Goal: Task Accomplishment & Management: Manage account settings

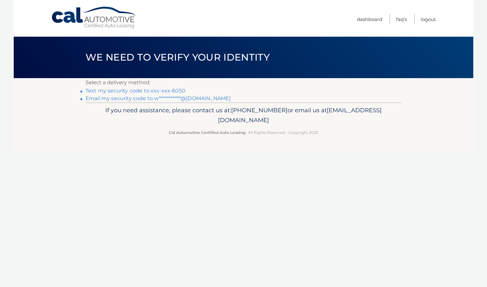
click at [154, 91] on link "Text my security code to xxx-xxx-6050" at bounding box center [135, 91] width 100 height 6
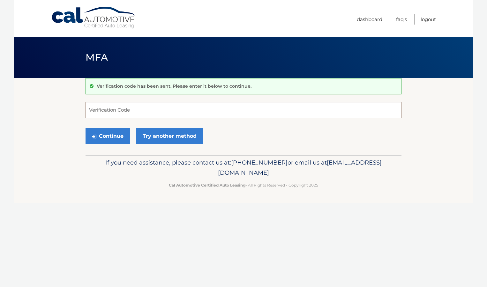
click at [138, 108] on input "Verification Code" at bounding box center [243, 110] width 316 height 16
type input "652358"
click at [118, 137] on button "Continue" at bounding box center [107, 136] width 44 height 16
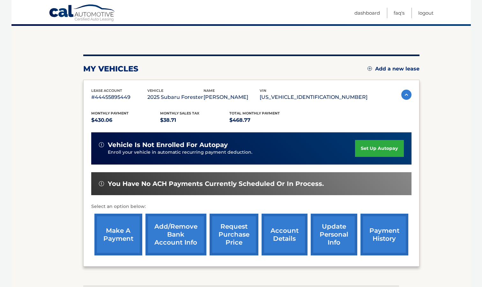
scroll to position [64, 0]
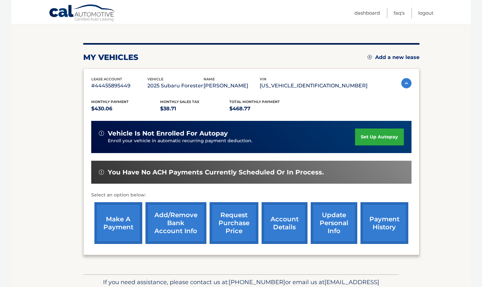
click at [397, 227] on link "payment history" at bounding box center [384, 223] width 48 height 42
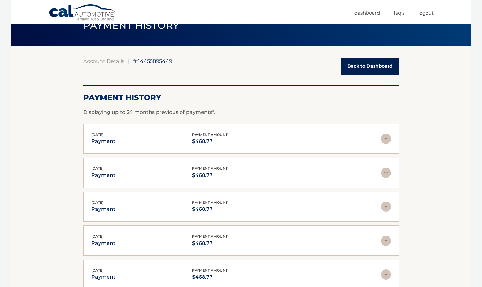
scroll to position [96, 0]
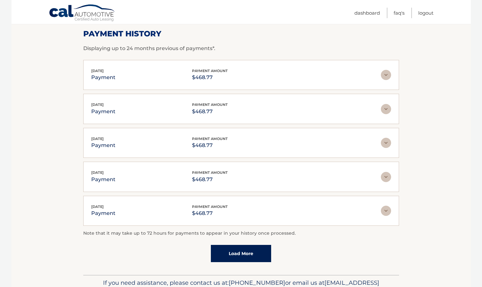
click at [389, 74] on img at bounding box center [386, 75] width 10 height 10
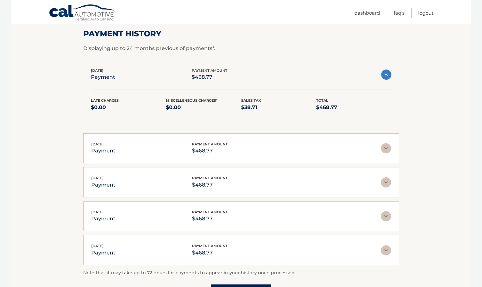
click at [391, 149] on div "Aug 18, 2025 payment payment amount $468.77 Late Charges $0.00 Miscelleneous Ch…" at bounding box center [241, 148] width 316 height 30
click at [387, 151] on img at bounding box center [386, 148] width 10 height 10
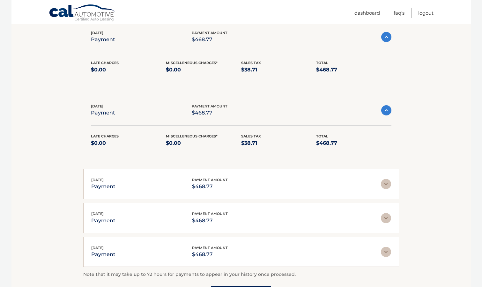
scroll to position [191, 0]
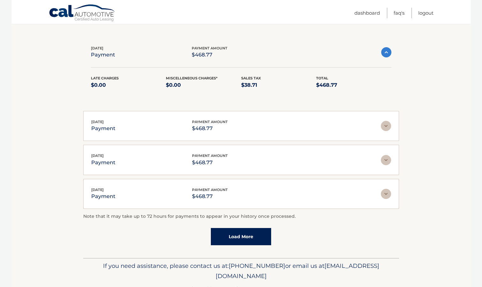
click at [386, 126] on img at bounding box center [386, 126] width 10 height 10
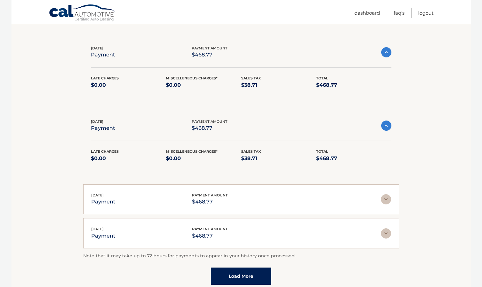
click at [389, 200] on img at bounding box center [386, 199] width 10 height 10
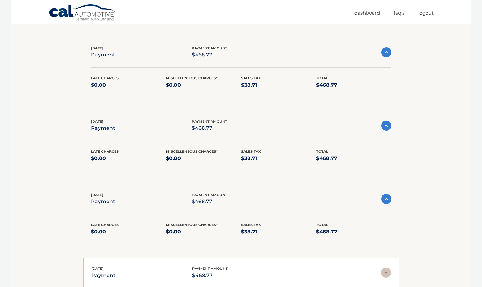
drag, startPoint x: 387, startPoint y: 273, endPoint x: 388, endPoint y: 253, distance: 20.4
click at [387, 272] on img at bounding box center [386, 273] width 10 height 10
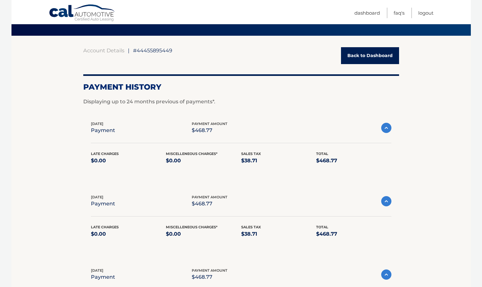
scroll to position [42, 0]
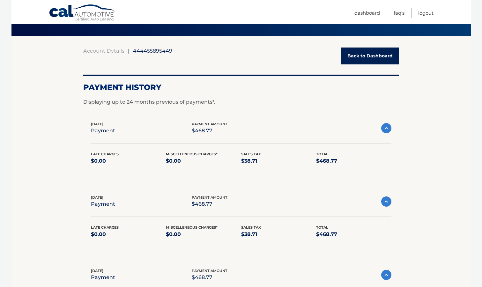
click at [370, 59] on link "Back to Dashboard" at bounding box center [370, 56] width 58 height 17
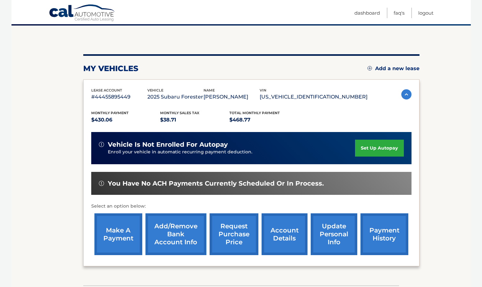
scroll to position [64, 0]
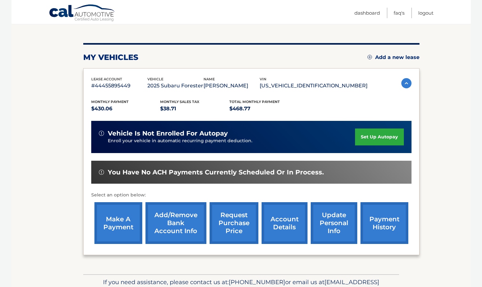
click at [281, 225] on link "account details" at bounding box center [285, 223] width 46 height 42
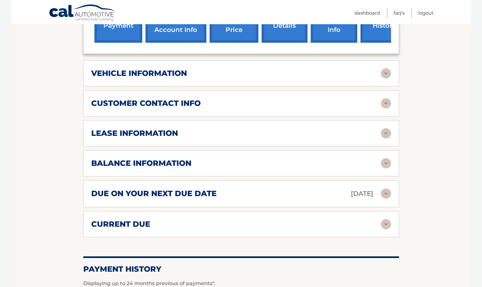
scroll to position [287, 0]
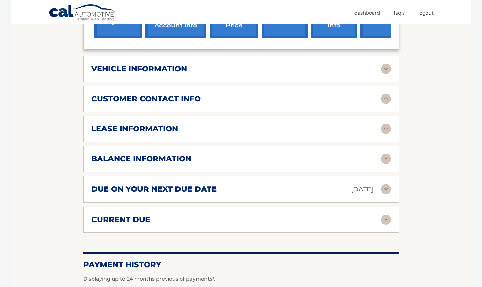
click at [385, 64] on img at bounding box center [386, 69] width 10 height 10
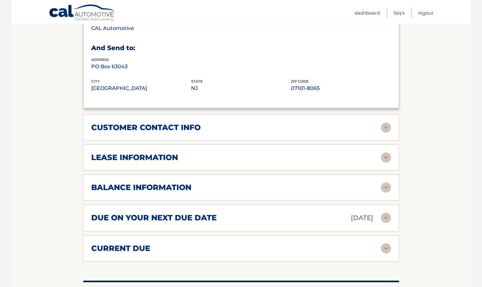
scroll to position [415, 0]
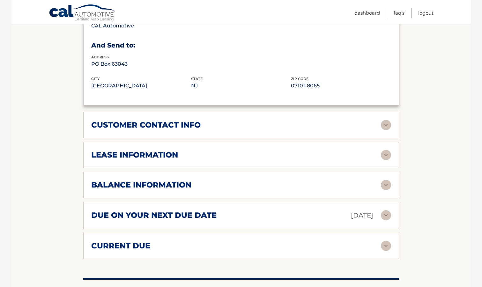
click at [386, 180] on img at bounding box center [386, 185] width 10 height 10
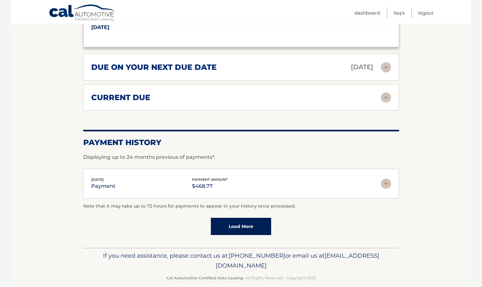
scroll to position [640, 0]
click at [387, 92] on img at bounding box center [386, 97] width 10 height 10
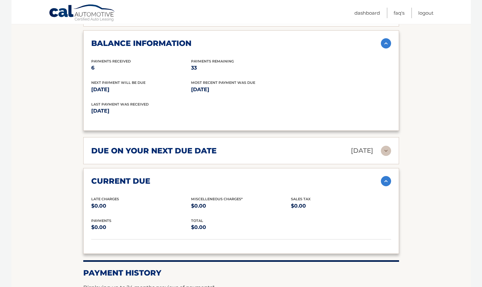
scroll to position [545, 0]
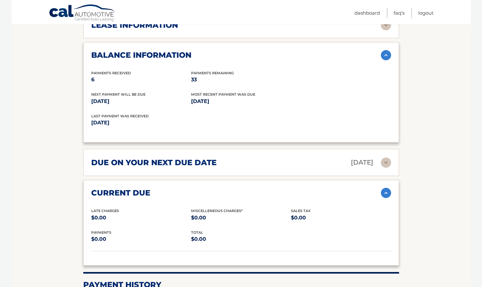
click at [387, 158] on img at bounding box center [386, 163] width 10 height 10
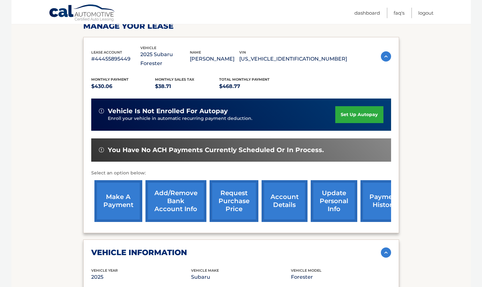
scroll to position [0, 0]
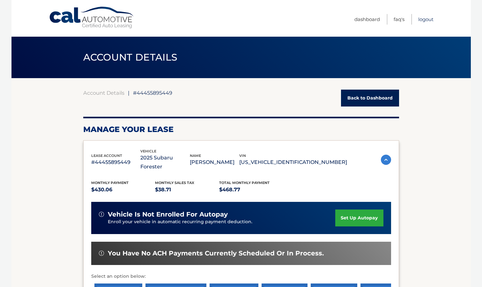
click at [432, 20] on link "Logout" at bounding box center [425, 19] width 15 height 11
